Goal: Task Accomplishment & Management: Manage account settings

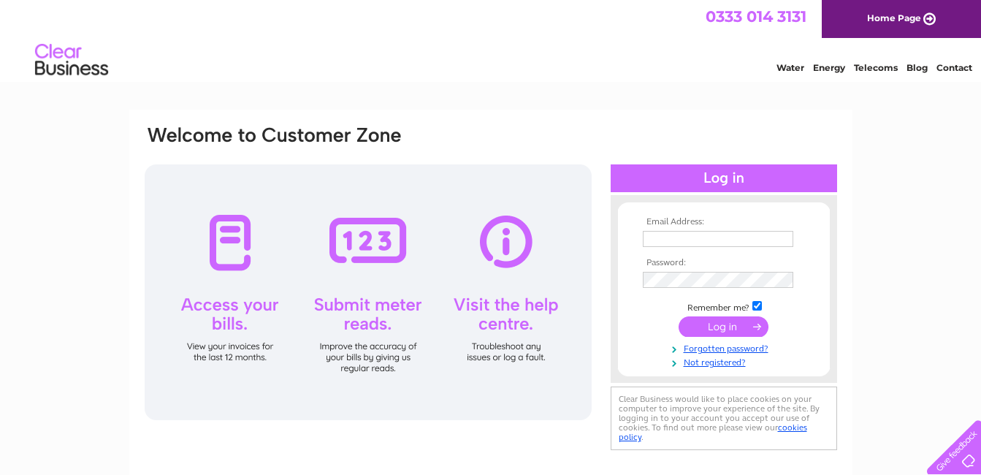
type input "denise.taggart@patersonsafety.com"
click at [700, 329] on input "submit" at bounding box center [724, 326] width 90 height 20
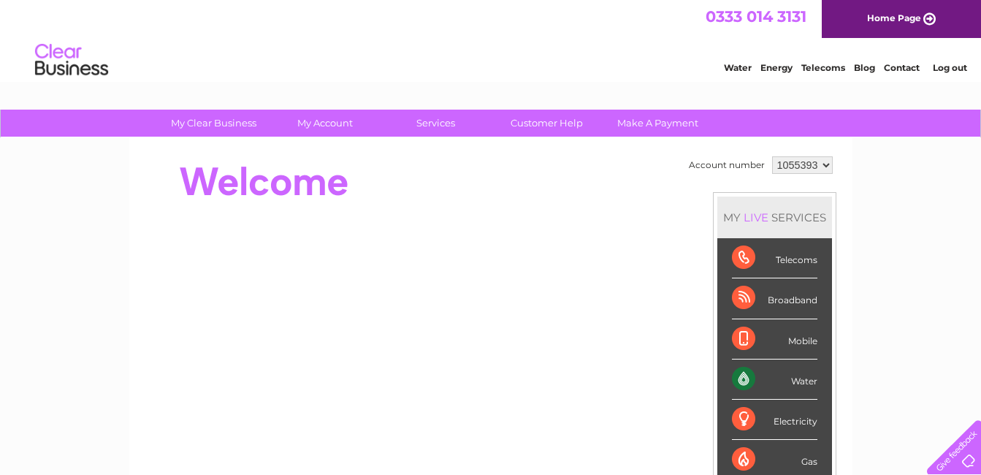
click at [744, 381] on div "Water" at bounding box center [775, 380] width 86 height 40
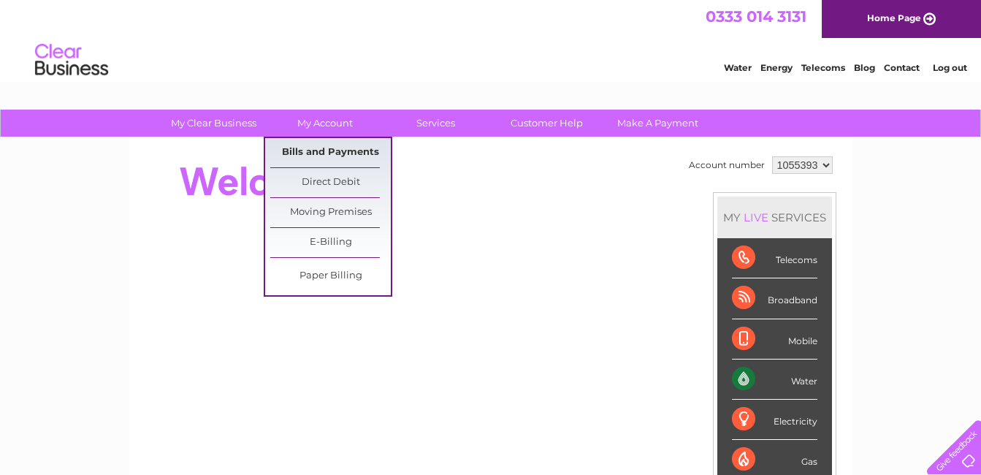
click at [338, 151] on link "Bills and Payments" at bounding box center [330, 152] width 121 height 29
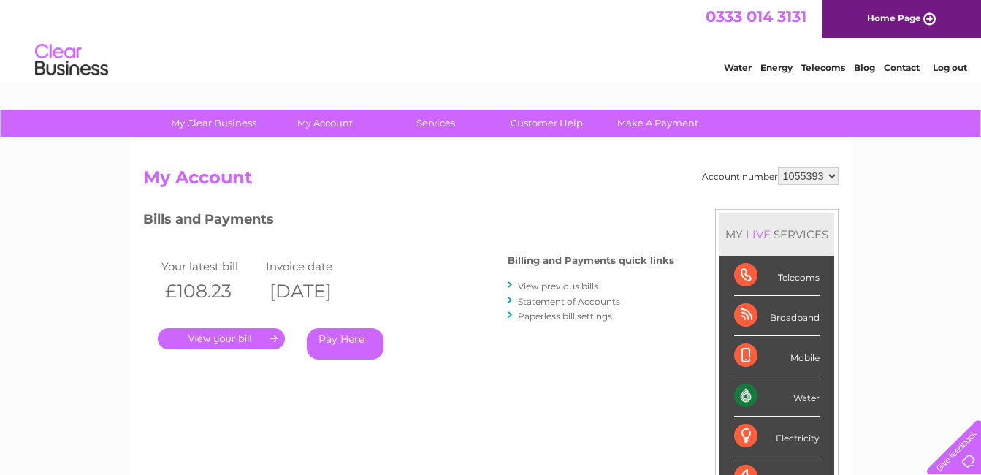
click at [238, 338] on link "." at bounding box center [221, 338] width 127 height 21
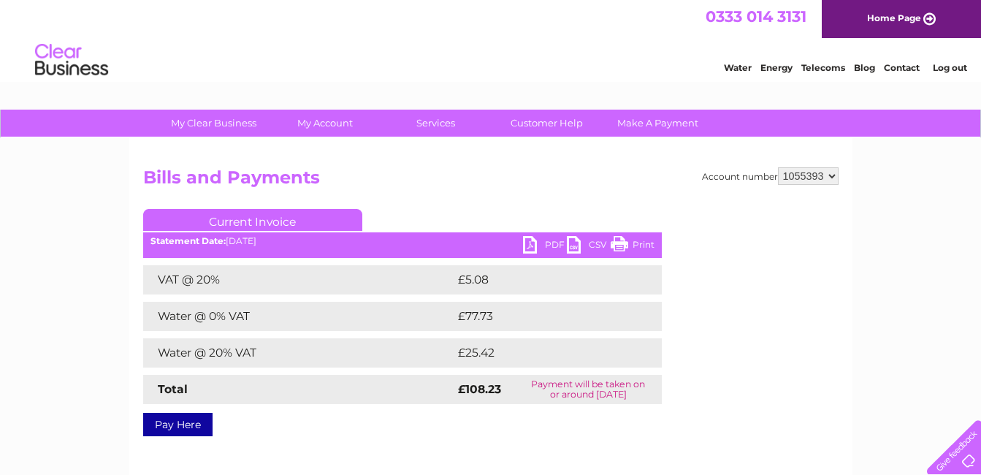
click at [638, 250] on link "Print" at bounding box center [633, 246] width 44 height 21
